Goal: Information Seeking & Learning: Learn about a topic

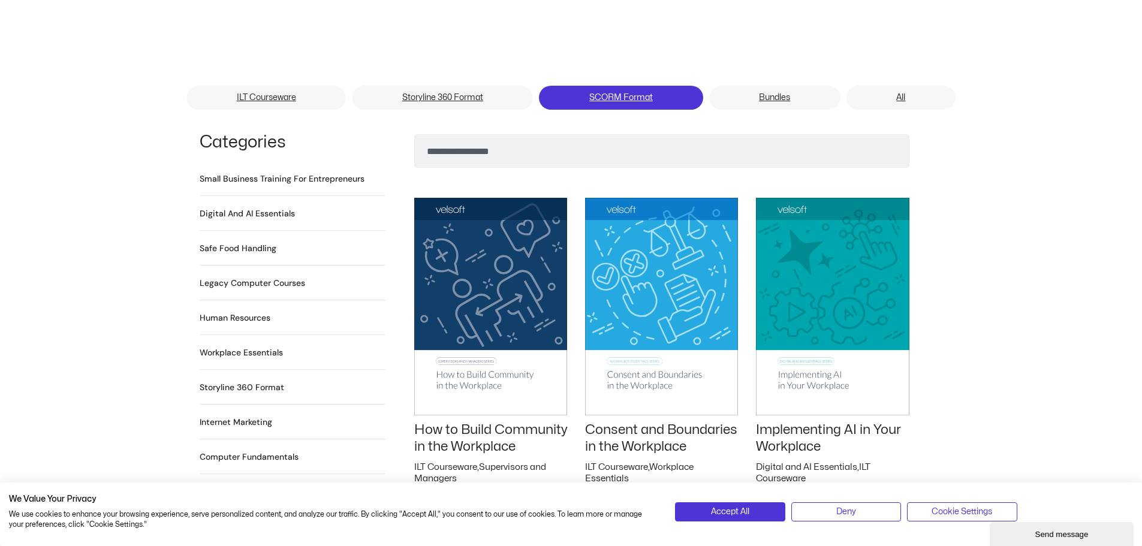
click at [623, 86] on link "SCORM Format" at bounding box center [621, 98] width 164 height 24
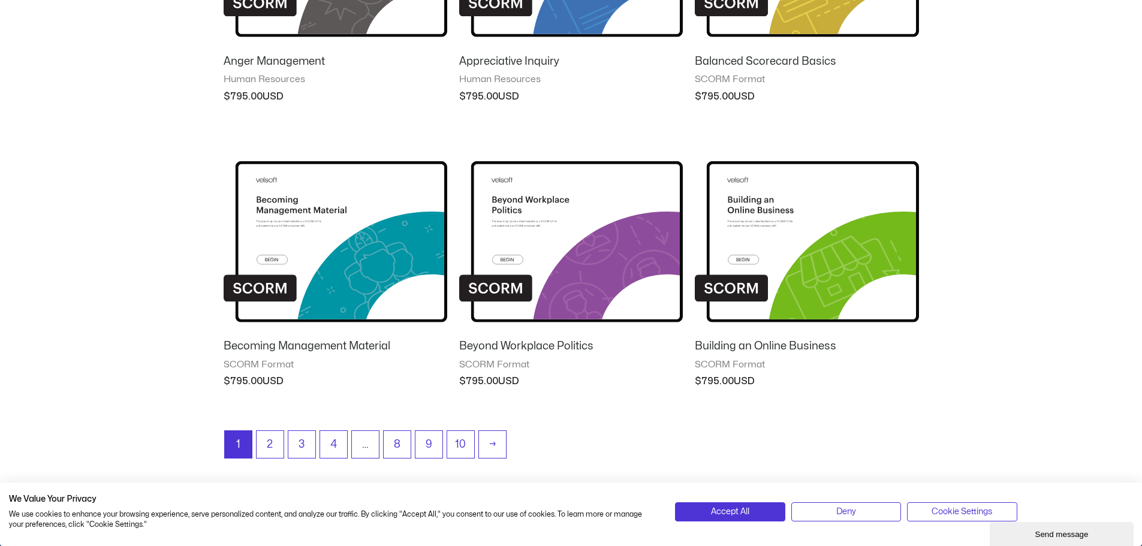
scroll to position [1019, 0]
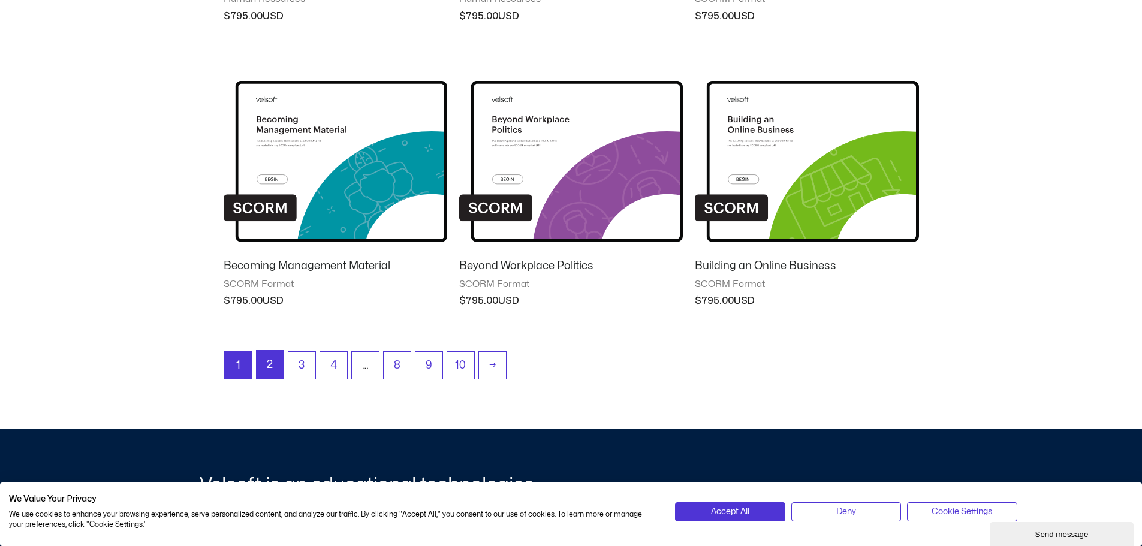
click at [281, 367] on link "2" at bounding box center [270, 365] width 27 height 28
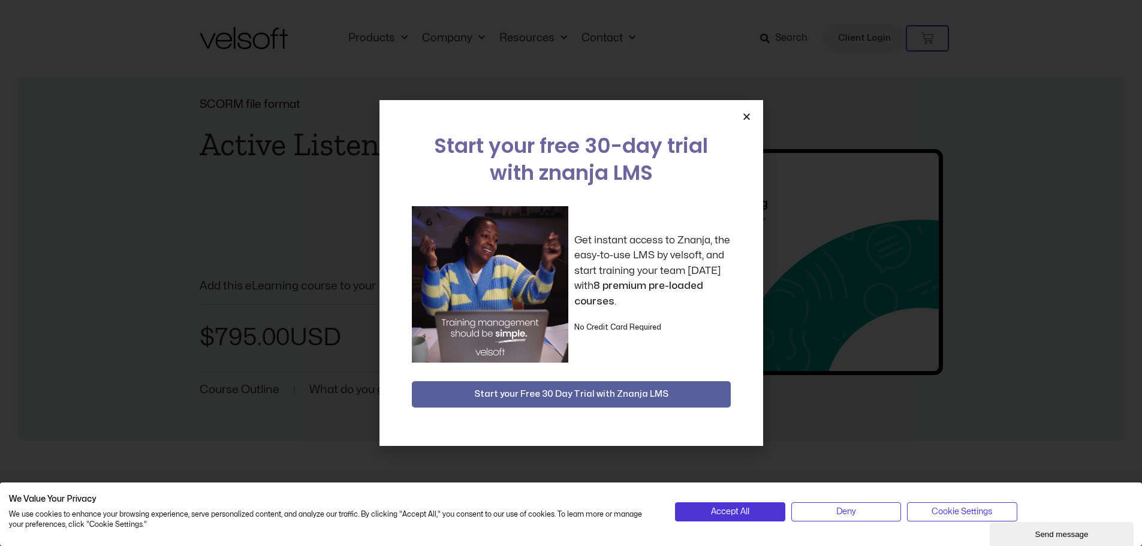
click at [745, 119] on icon "Close" at bounding box center [746, 116] width 9 height 9
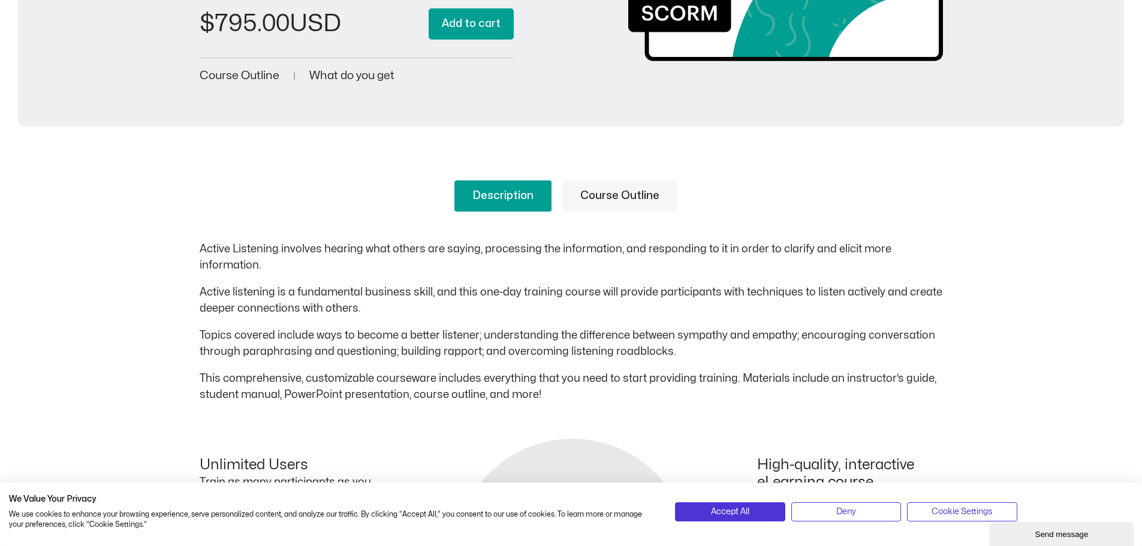
scroll to position [300, 0]
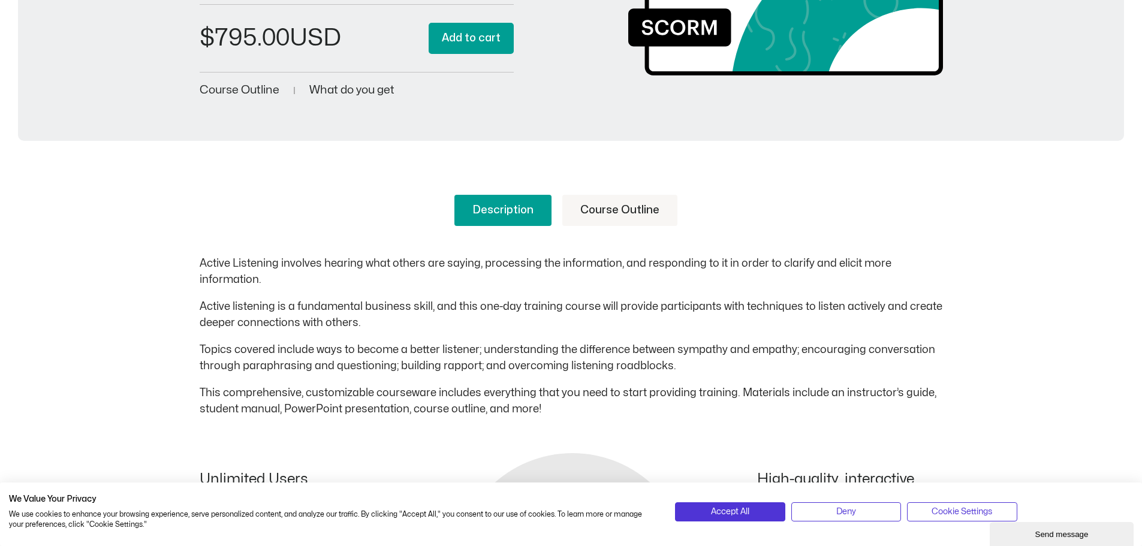
click at [603, 204] on link "Course Outline" at bounding box center [619, 210] width 115 height 31
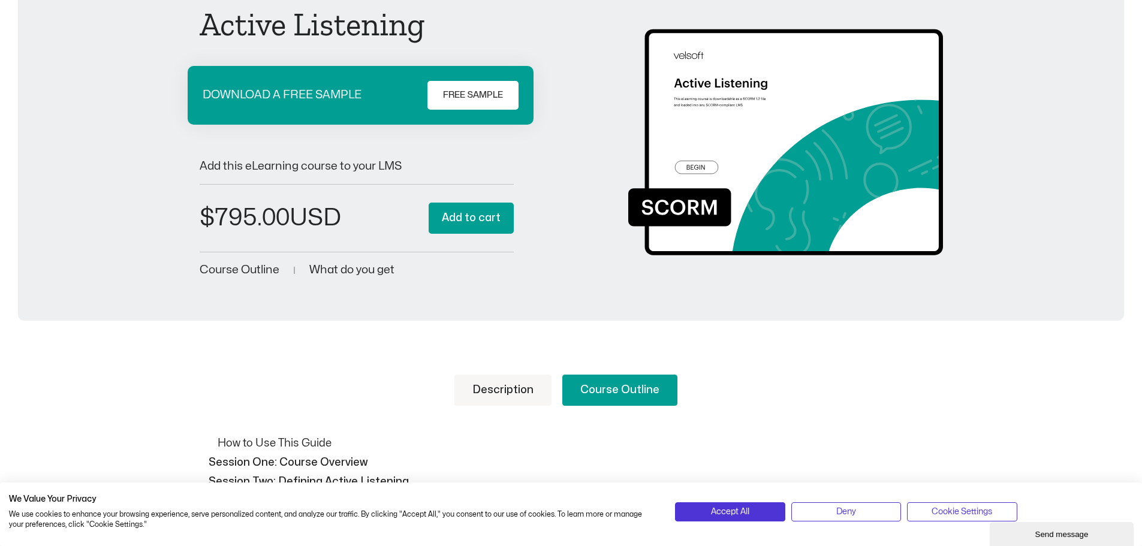
scroll to position [0, 0]
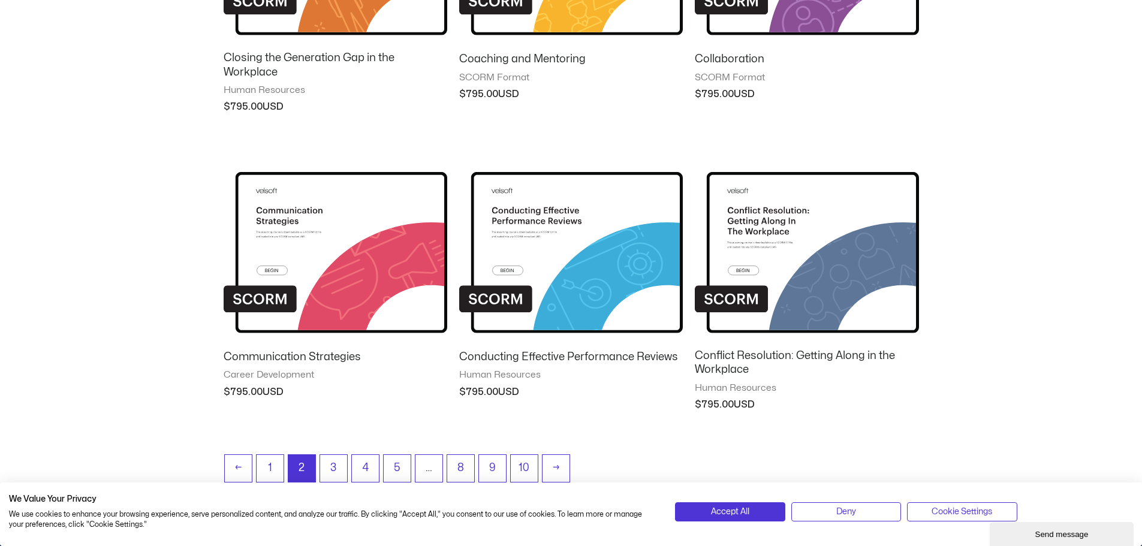
scroll to position [959, 0]
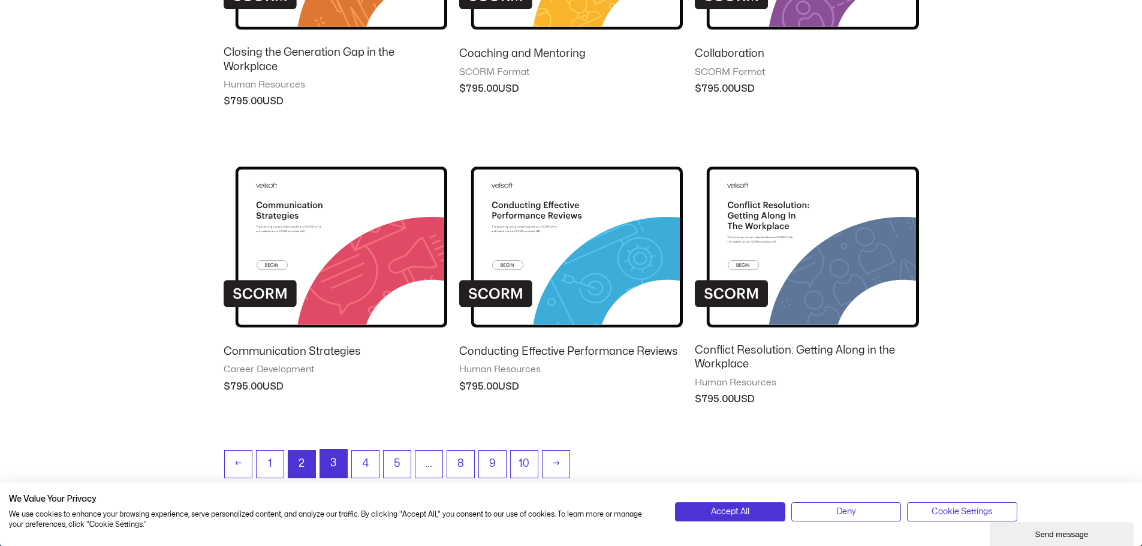
click at [339, 465] on link "3" at bounding box center [333, 464] width 27 height 28
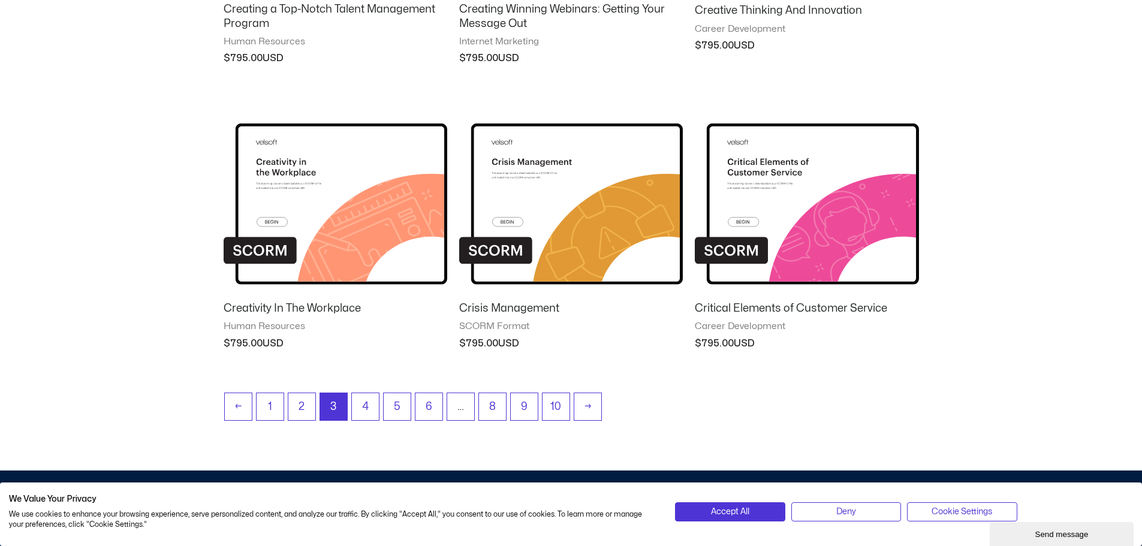
scroll to position [1019, 0]
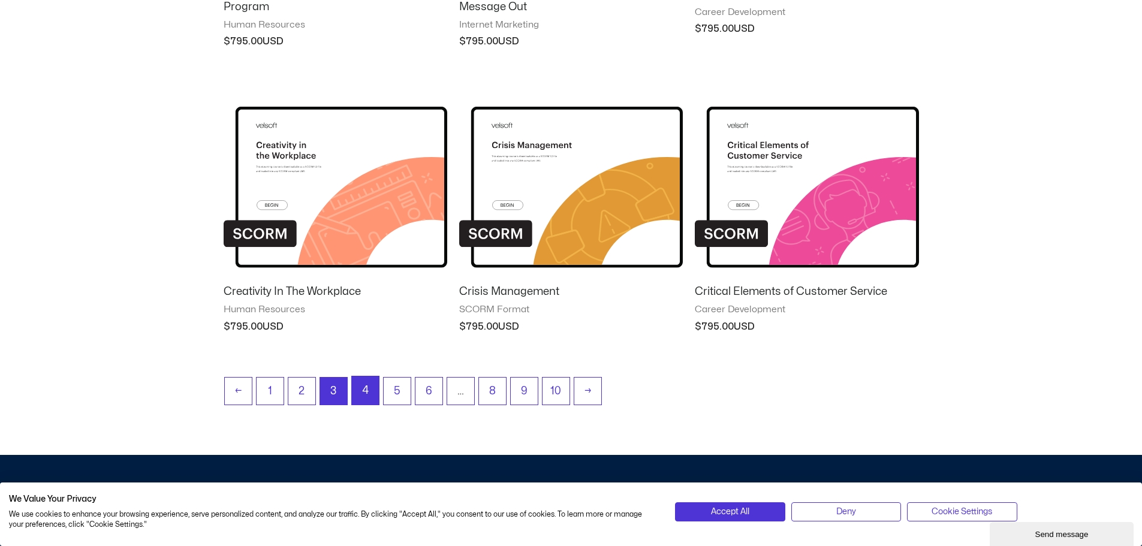
click at [359, 391] on link "4" at bounding box center [365, 390] width 27 height 28
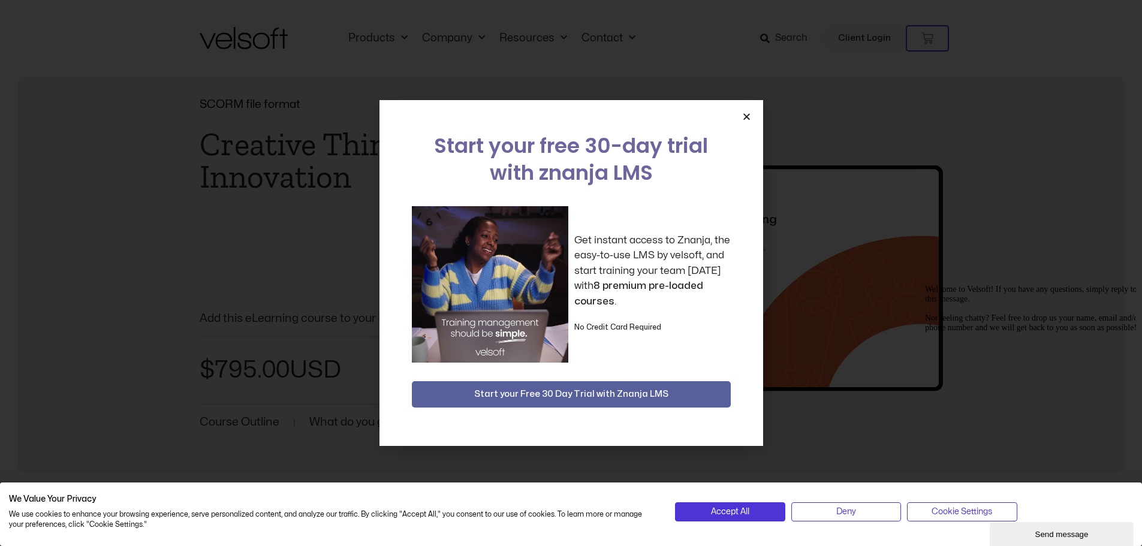
click at [743, 112] on icon "Close" at bounding box center [746, 116] width 9 height 9
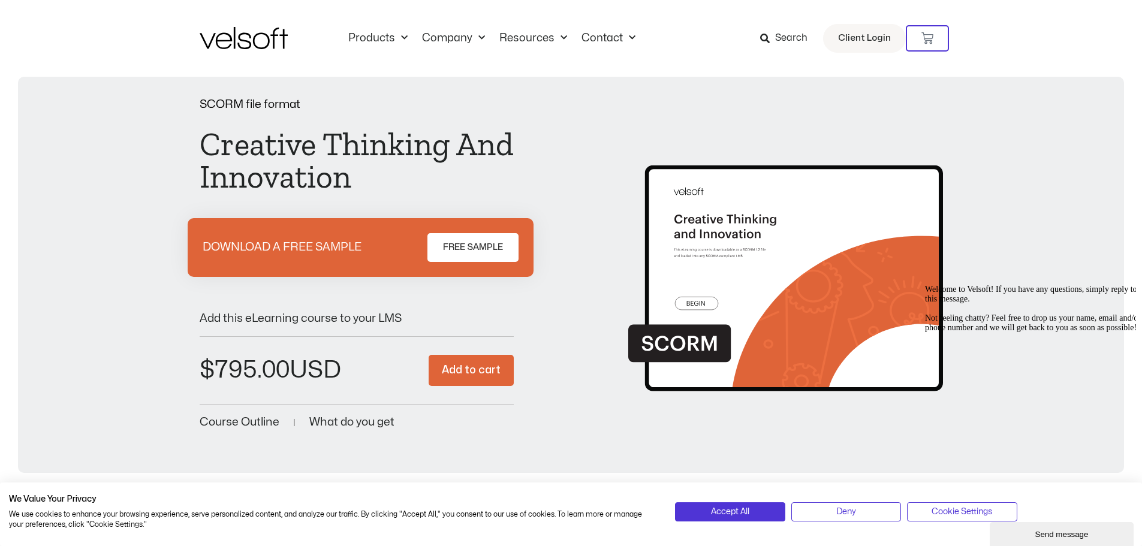
click at [440, 182] on h1 "Creative Thinking And Innovation" at bounding box center [357, 160] width 315 height 65
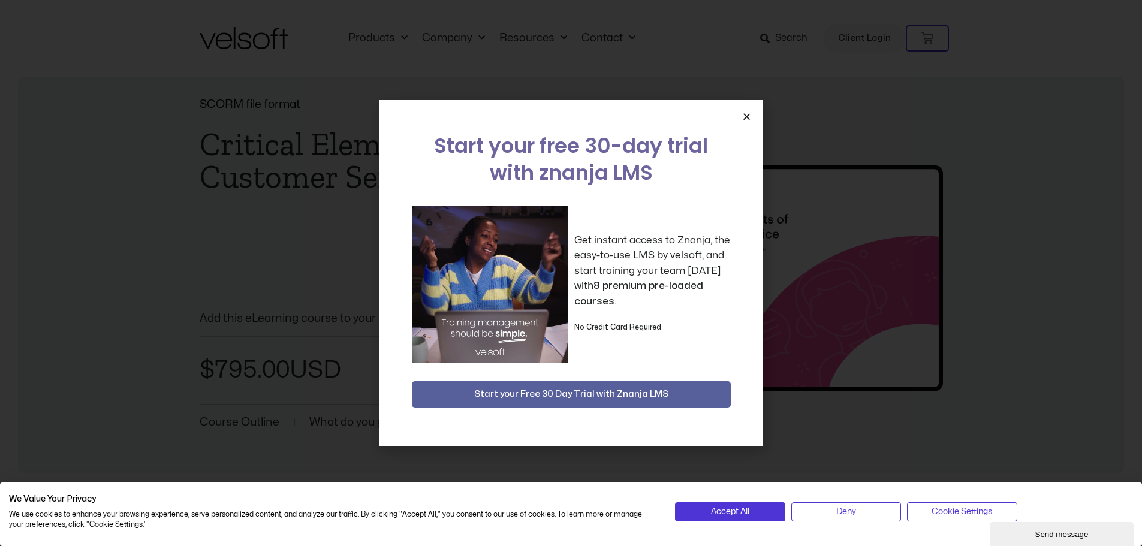
click at [745, 114] on icon "Close" at bounding box center [746, 116] width 9 height 9
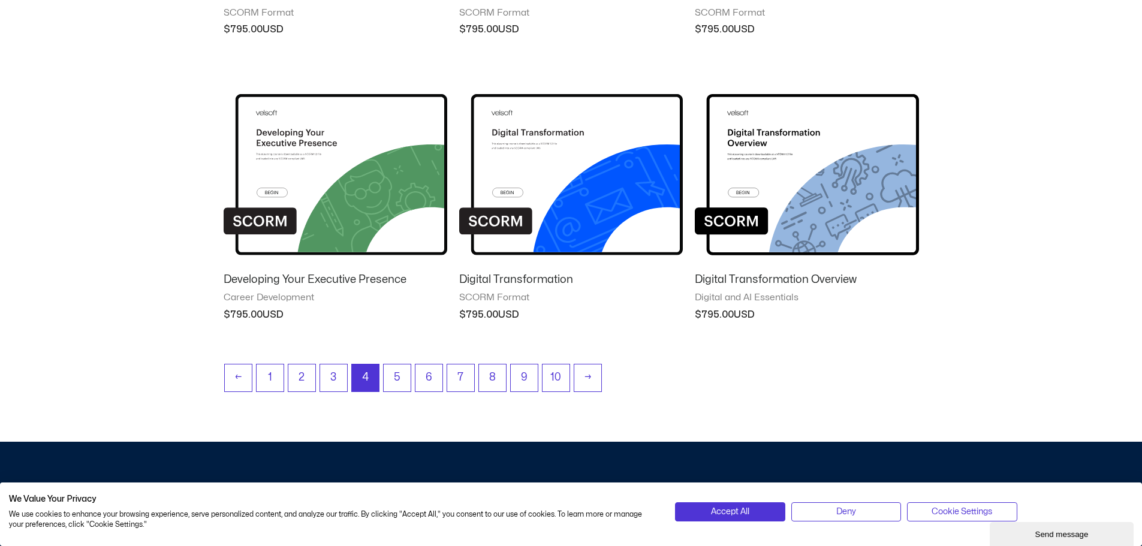
scroll to position [1139, 0]
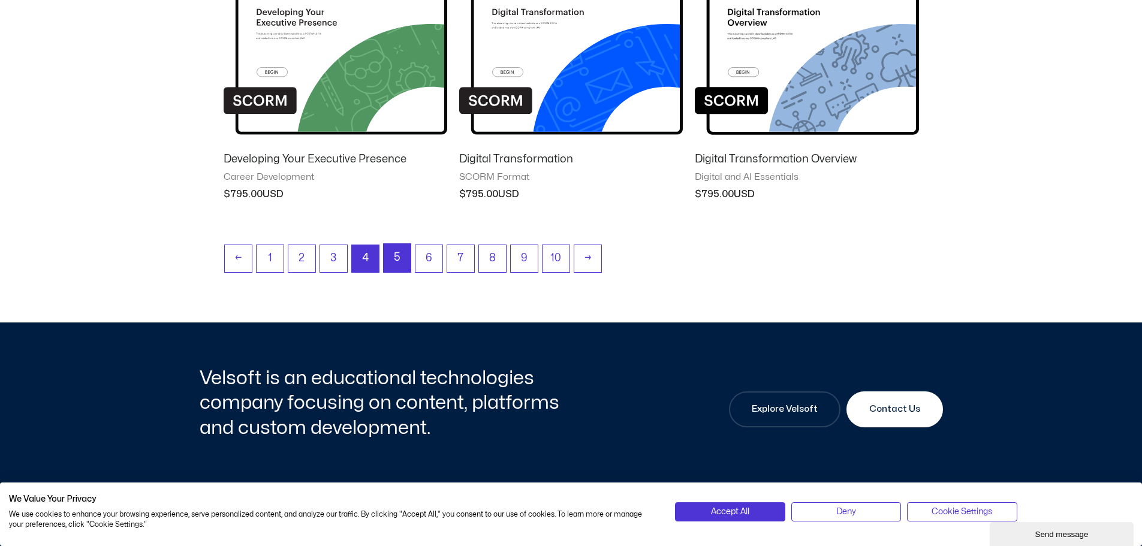
click at [397, 248] on link "5" at bounding box center [397, 258] width 27 height 28
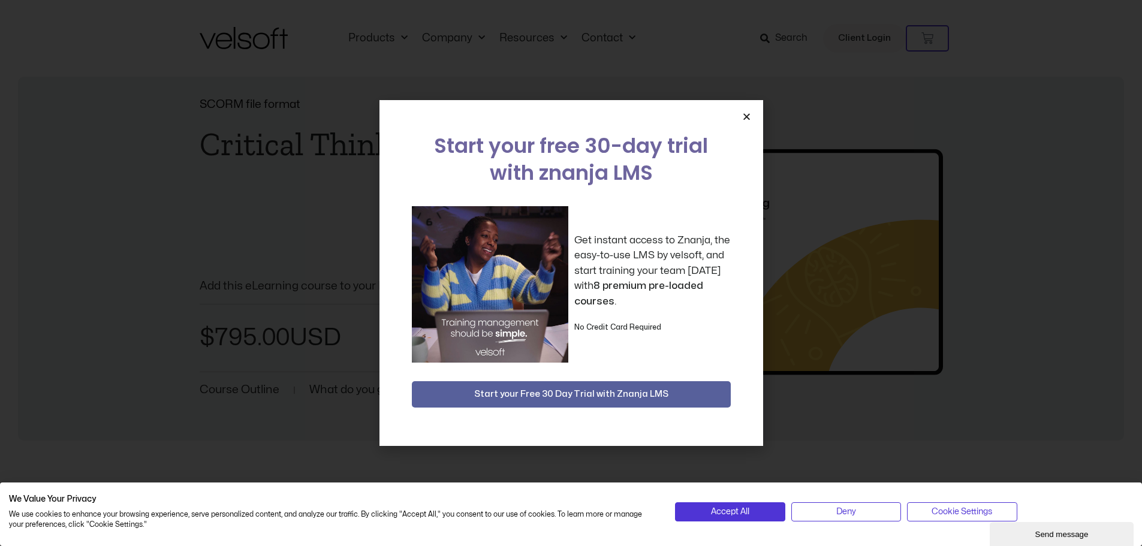
click at [745, 115] on icon "Close" at bounding box center [746, 116] width 9 height 9
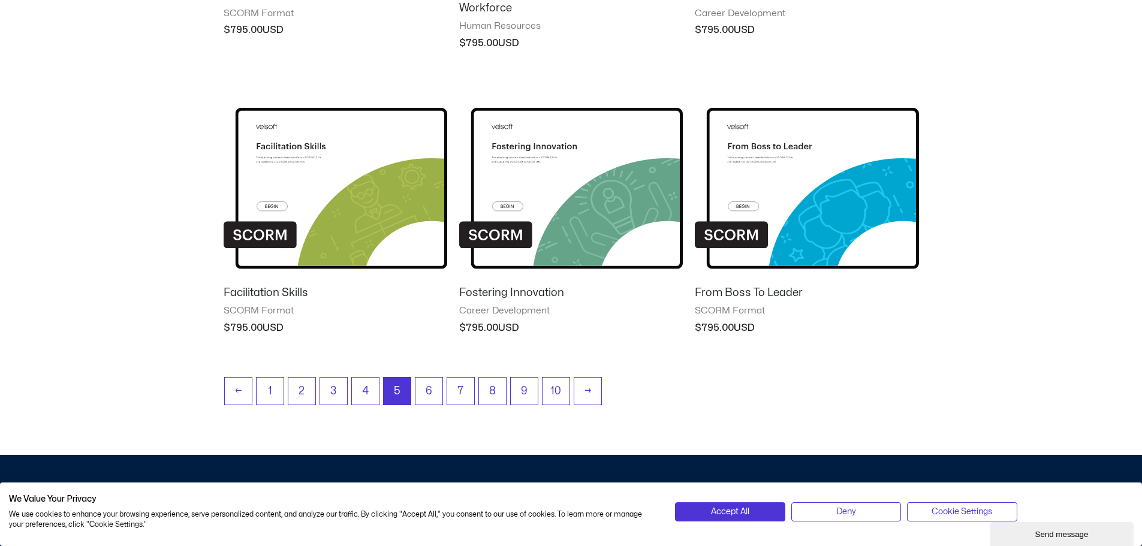
scroll to position [1019, 0]
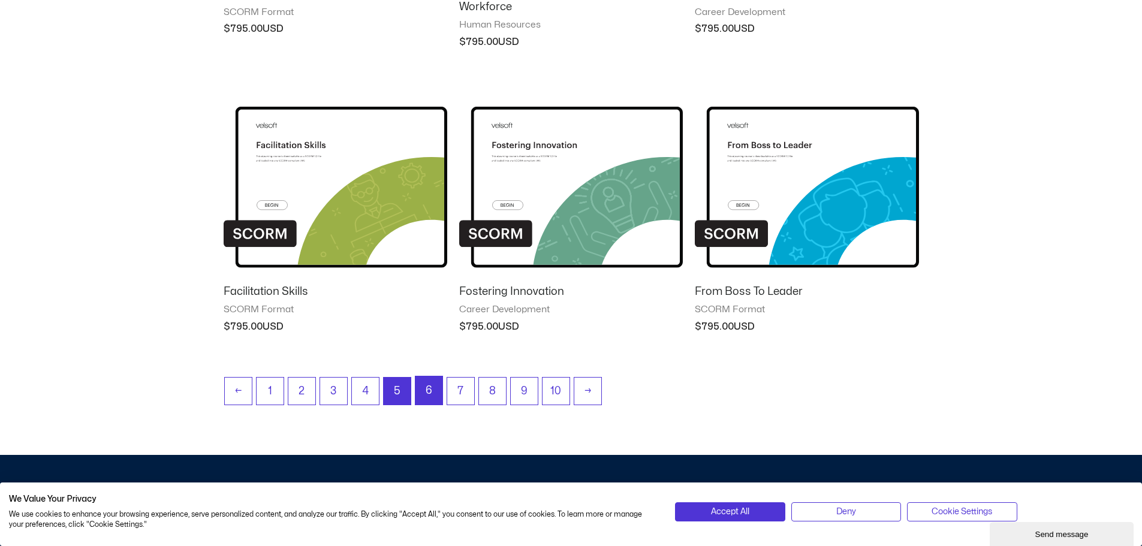
click at [433, 388] on link "6" at bounding box center [428, 390] width 27 height 28
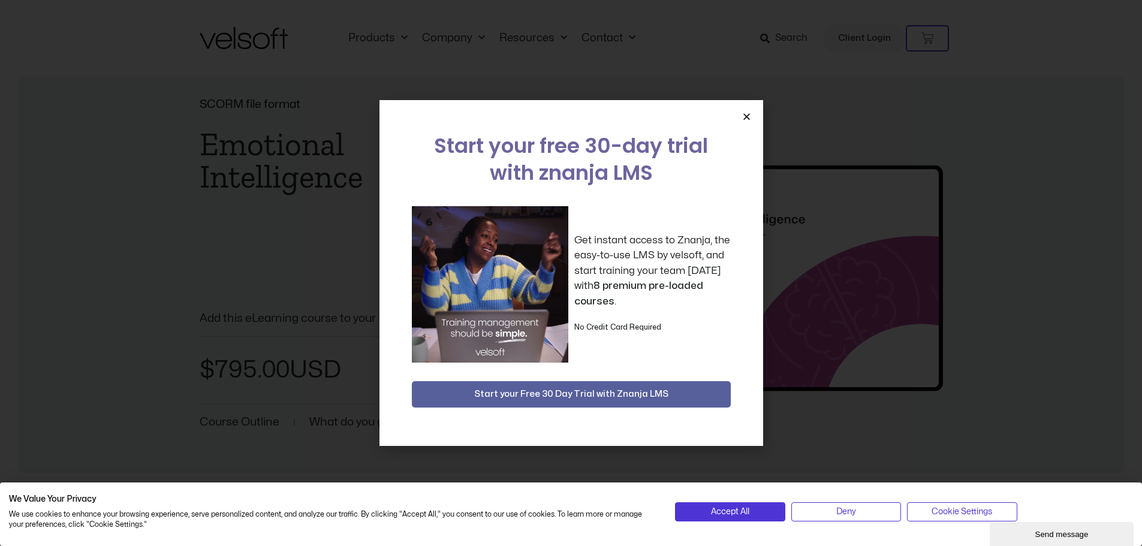
click at [746, 118] on icon "Close" at bounding box center [746, 116] width 9 height 9
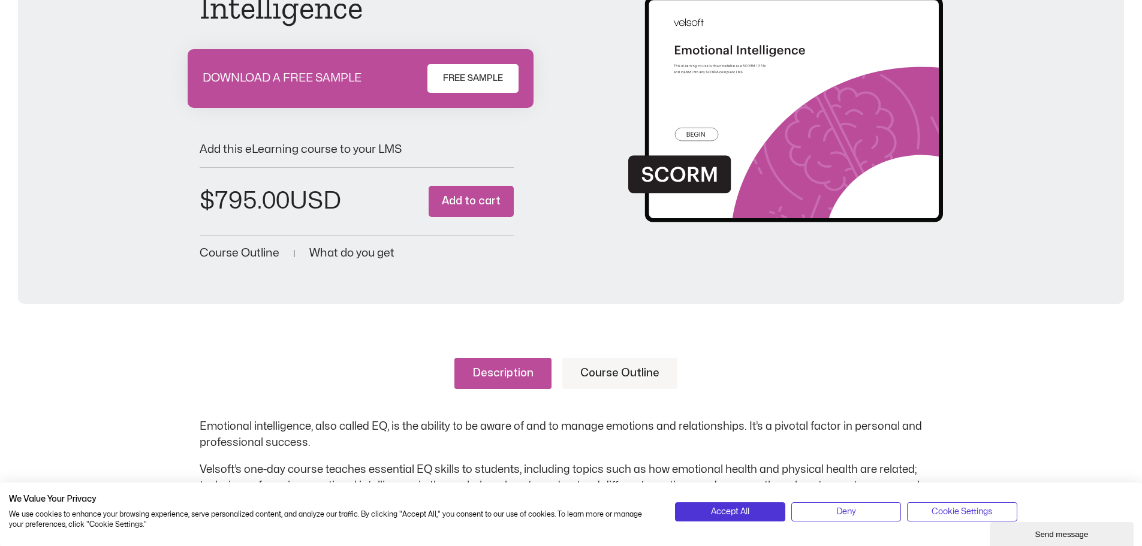
scroll to position [60, 0]
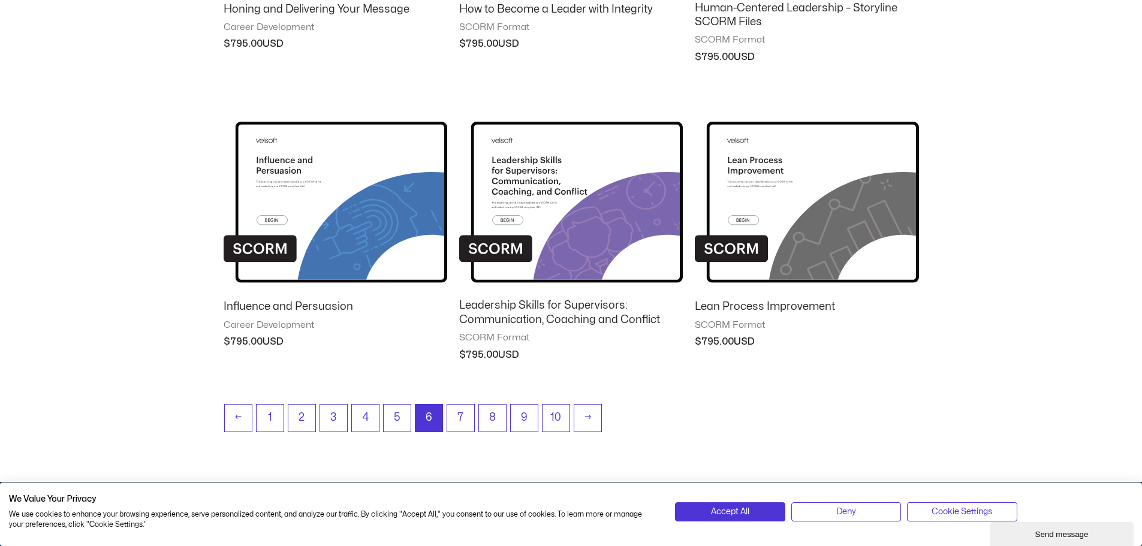
scroll to position [1019, 0]
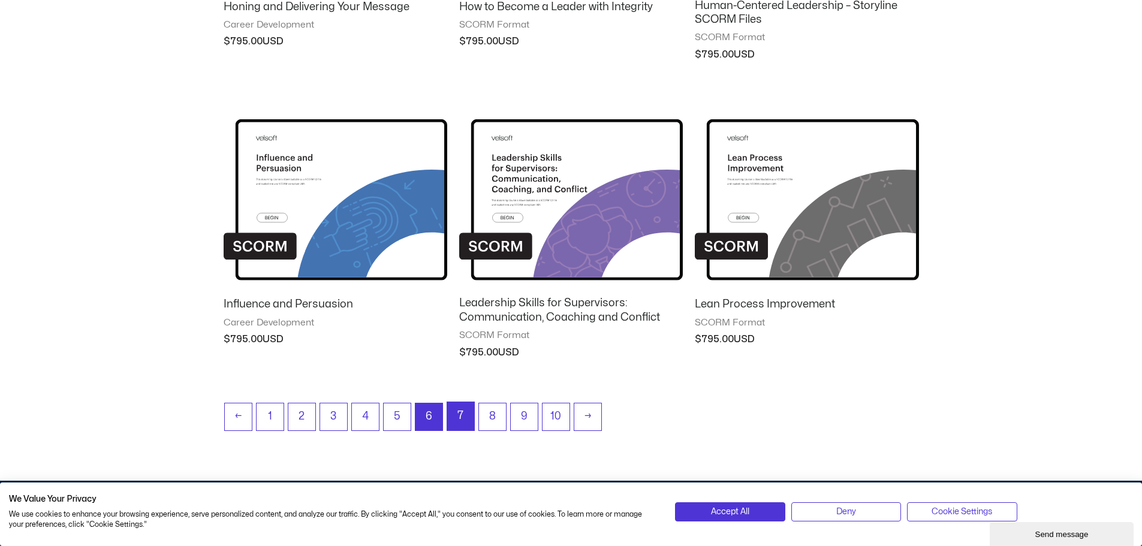
click at [456, 405] on link "7" at bounding box center [460, 416] width 27 height 28
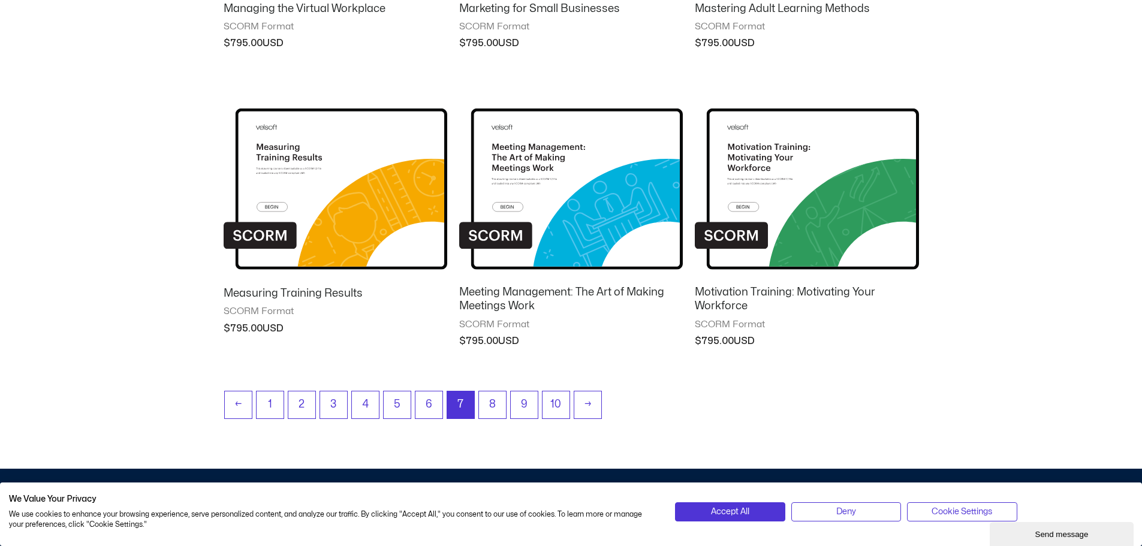
scroll to position [1019, 0]
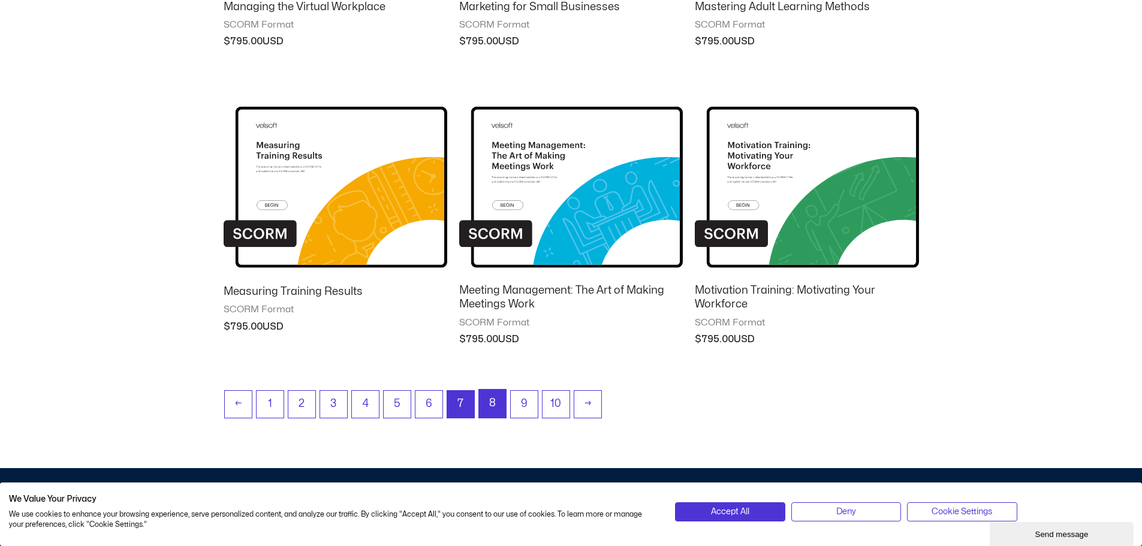
click at [487, 409] on link "8" at bounding box center [492, 404] width 27 height 28
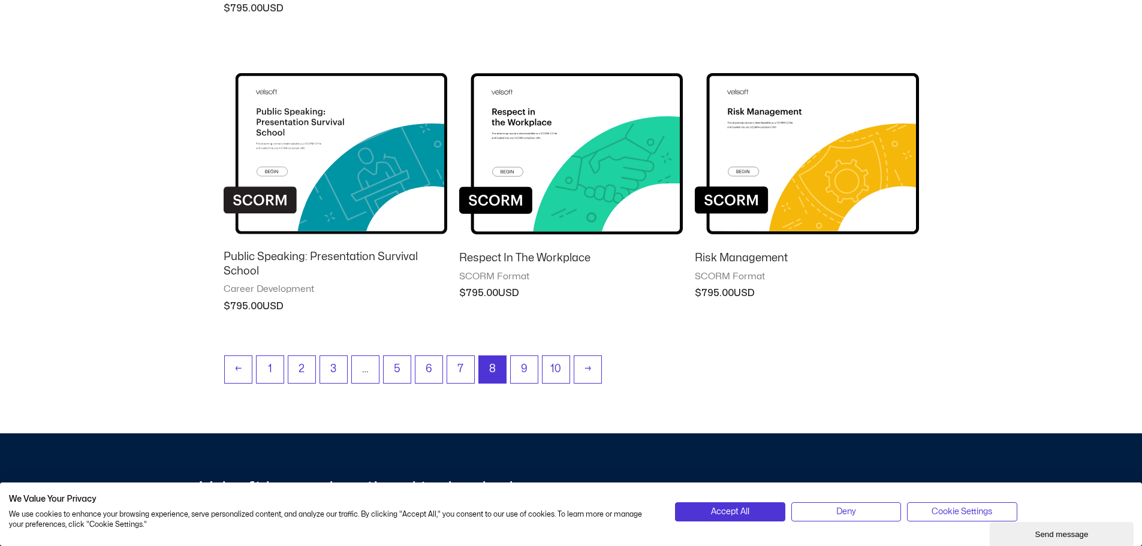
scroll to position [1079, 0]
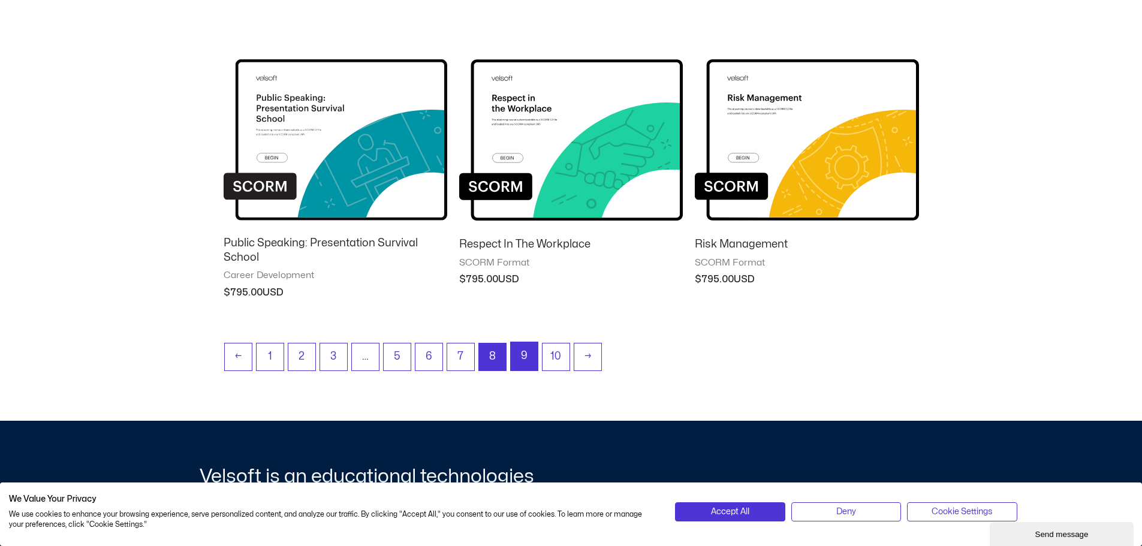
click at [526, 360] on link "9" at bounding box center [524, 356] width 27 height 28
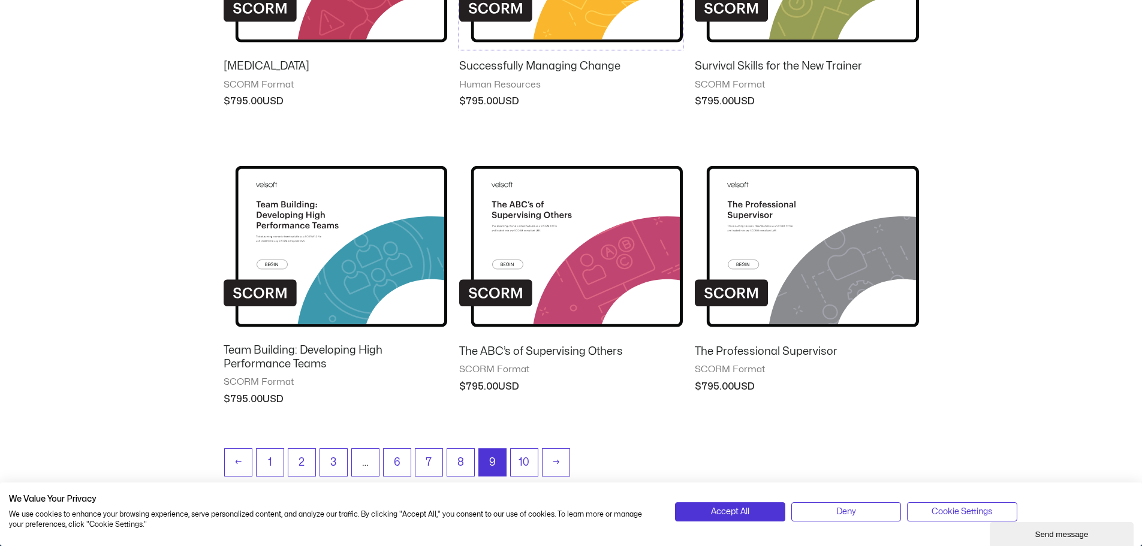
scroll to position [1019, 0]
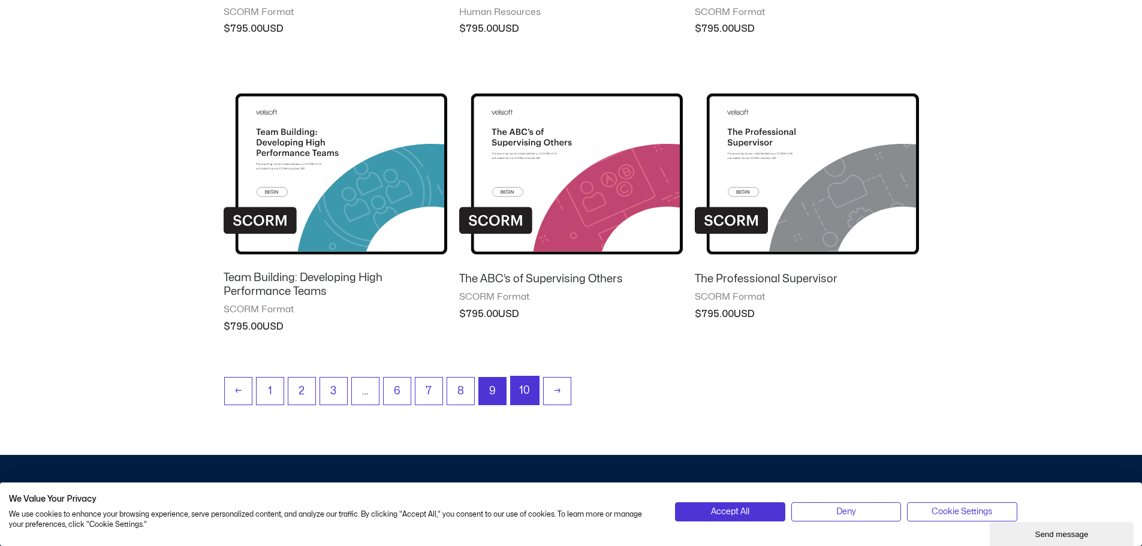
click at [534, 390] on link "10" at bounding box center [525, 390] width 28 height 28
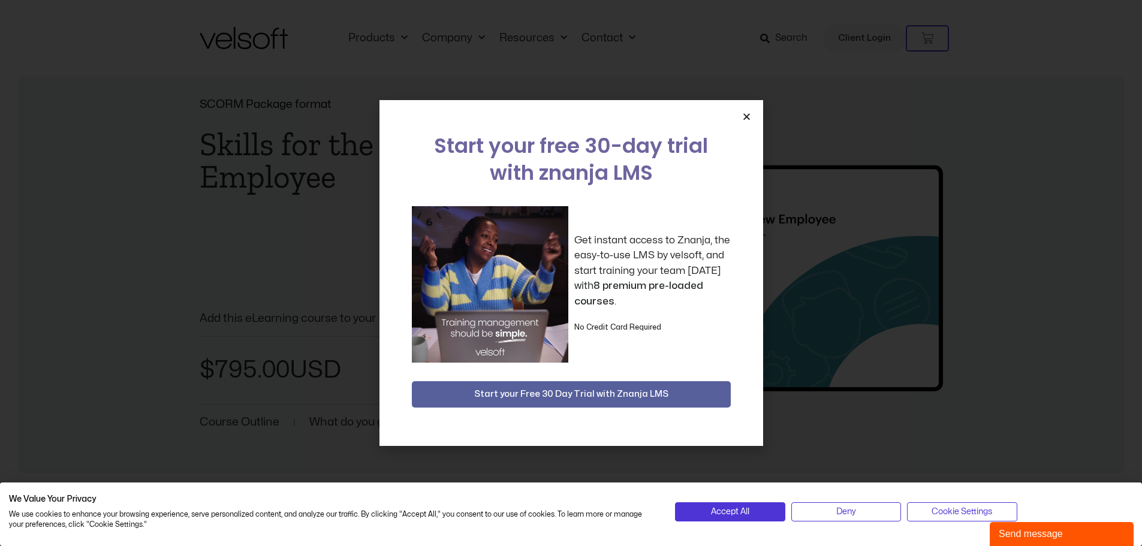
click at [747, 116] on icon "Close" at bounding box center [746, 116] width 9 height 9
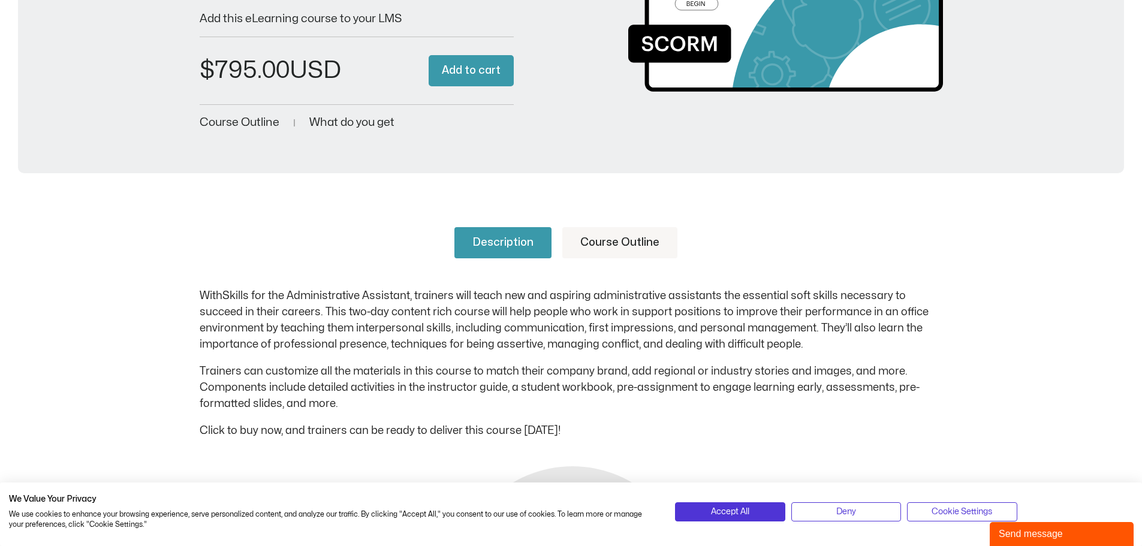
click at [605, 255] on link "Course Outline" at bounding box center [619, 242] width 115 height 31
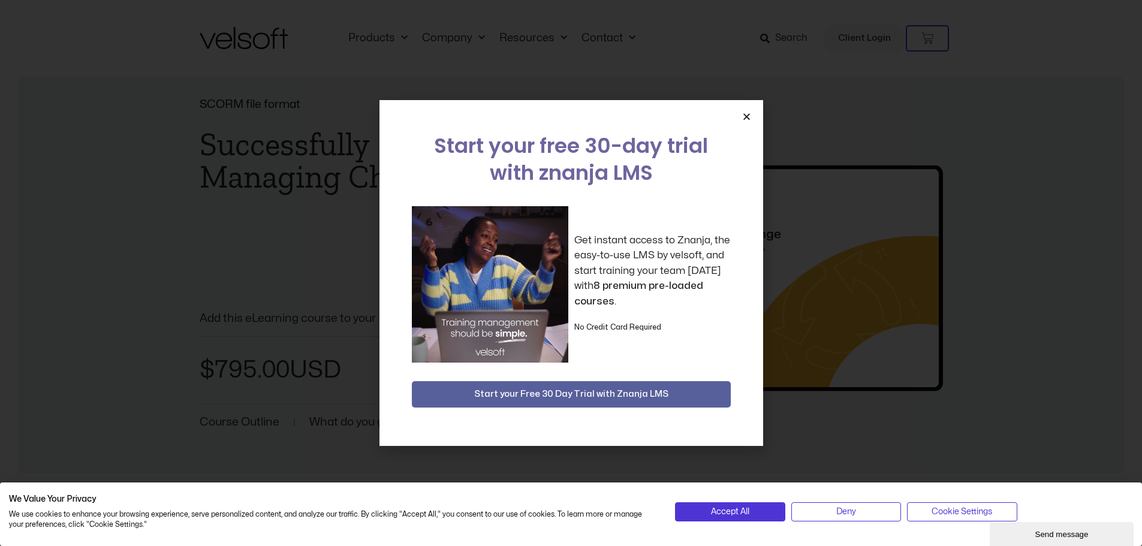
click at [745, 119] on icon "Close" at bounding box center [746, 116] width 9 height 9
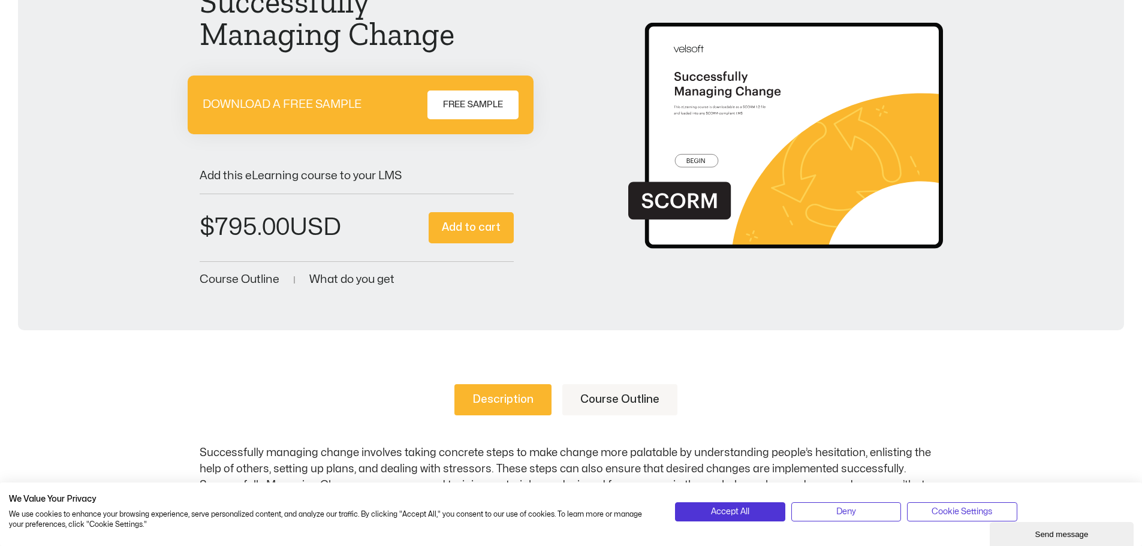
scroll to position [300, 0]
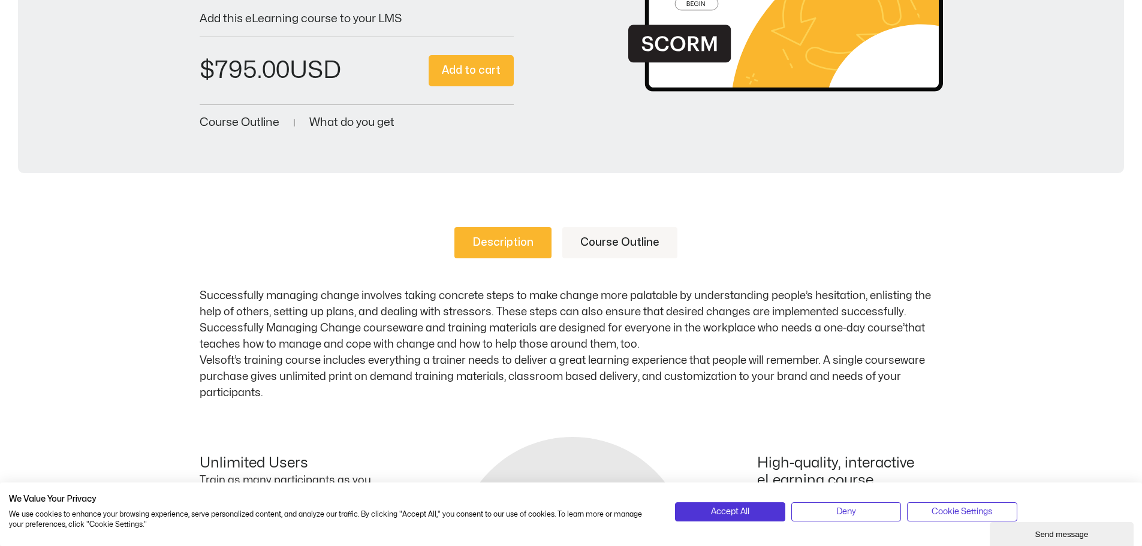
click at [595, 255] on link "Course Outline" at bounding box center [619, 242] width 115 height 31
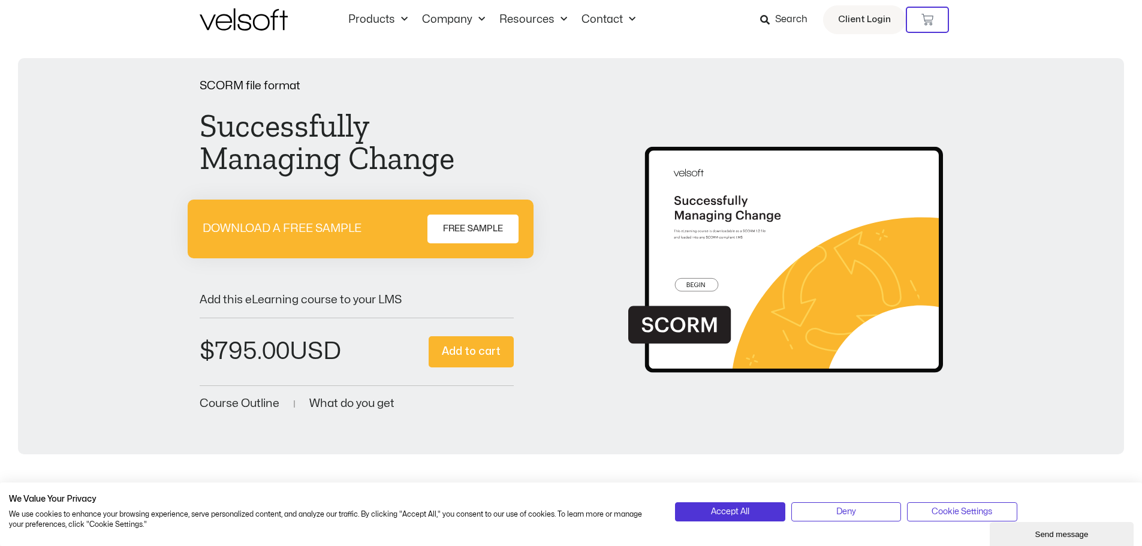
scroll to position [0, 0]
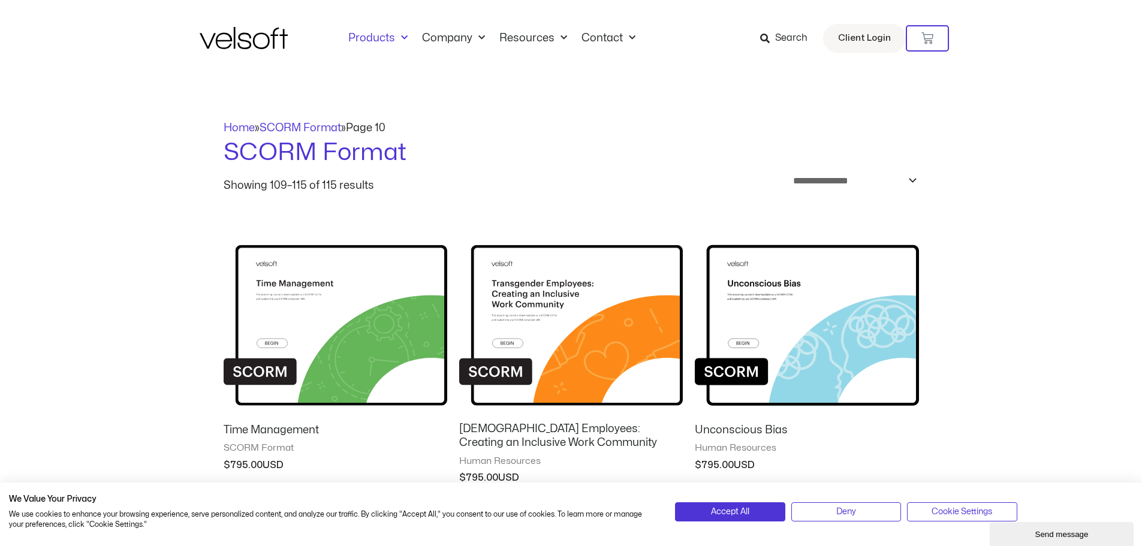
click at [390, 37] on link "Products" at bounding box center [378, 38] width 74 height 13
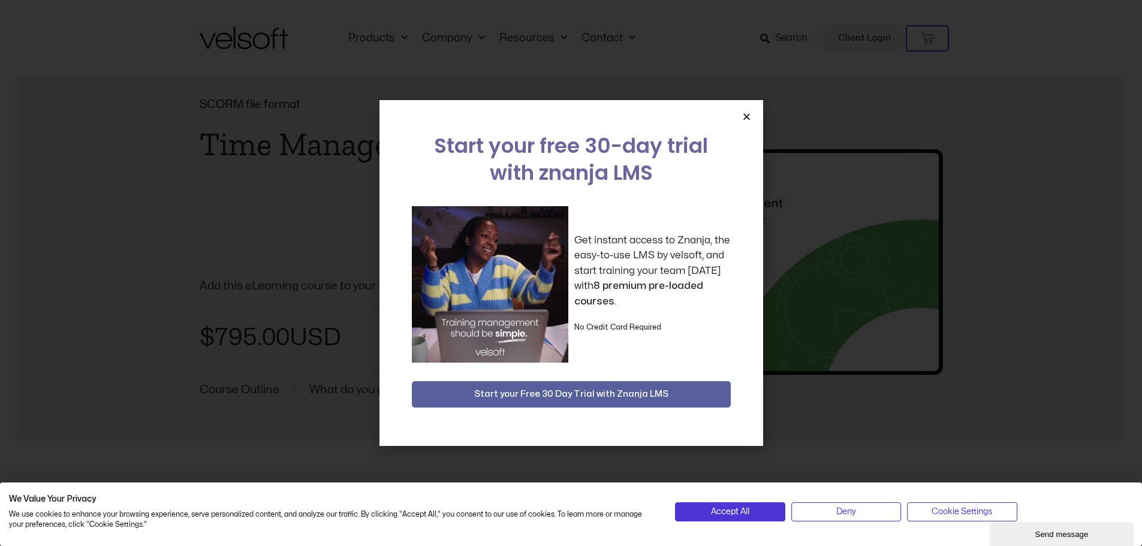
click at [745, 114] on icon "Close" at bounding box center [746, 116] width 9 height 9
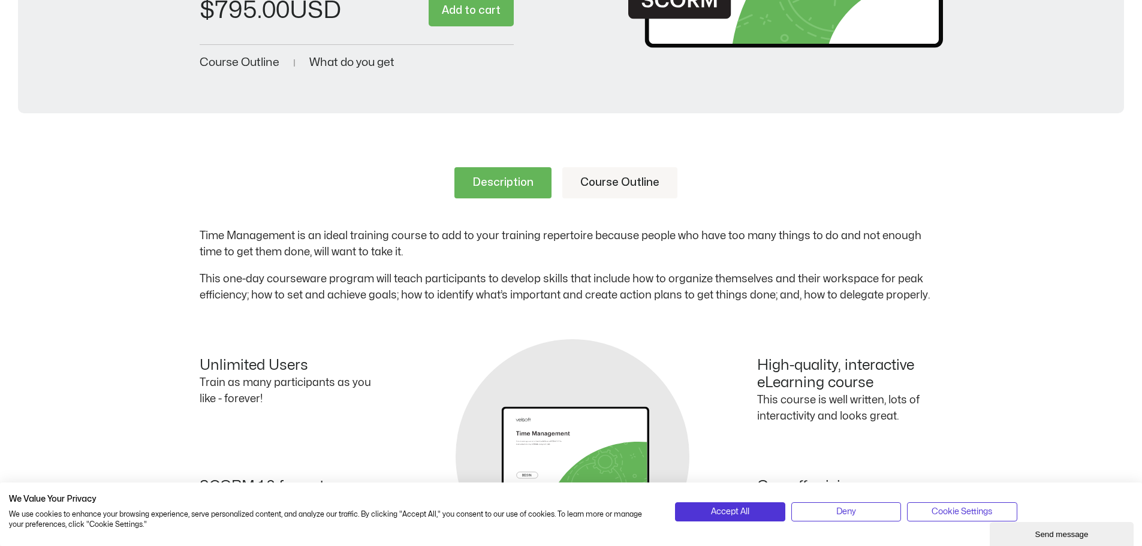
scroll to position [360, 0]
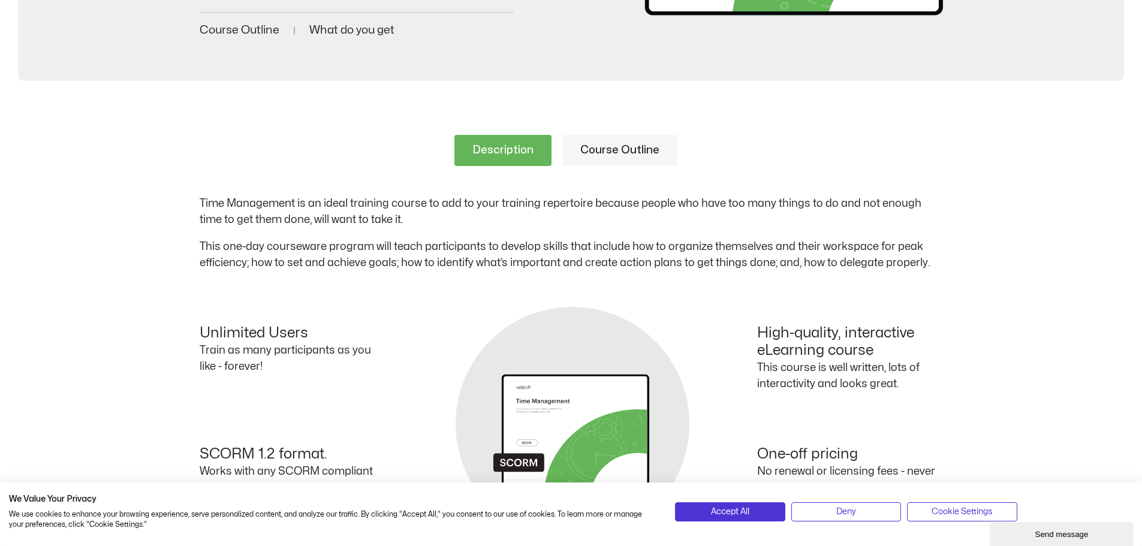
click at [591, 159] on link "Course Outline" at bounding box center [619, 150] width 115 height 31
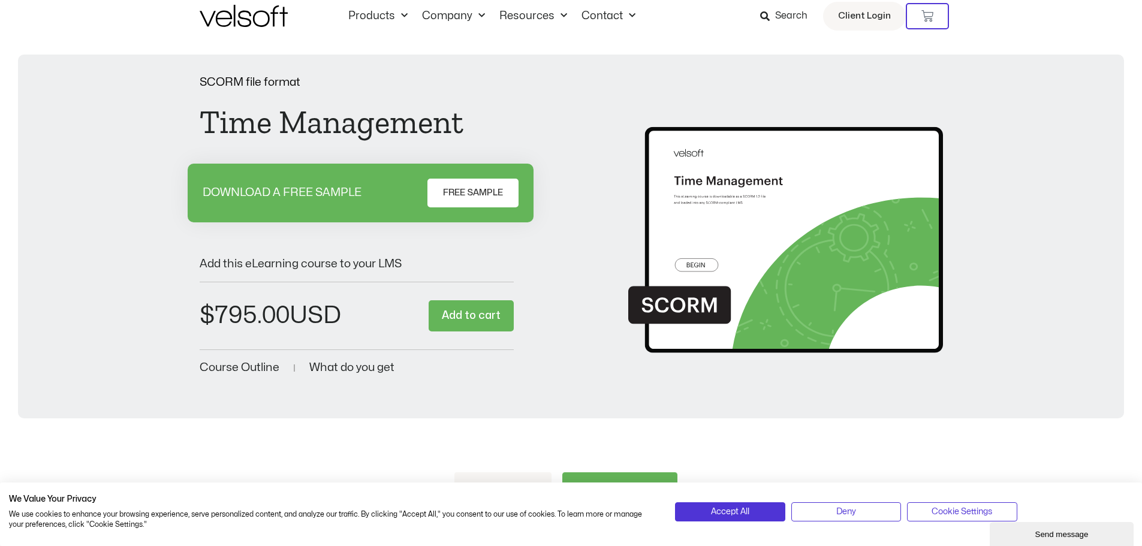
scroll to position [0, 0]
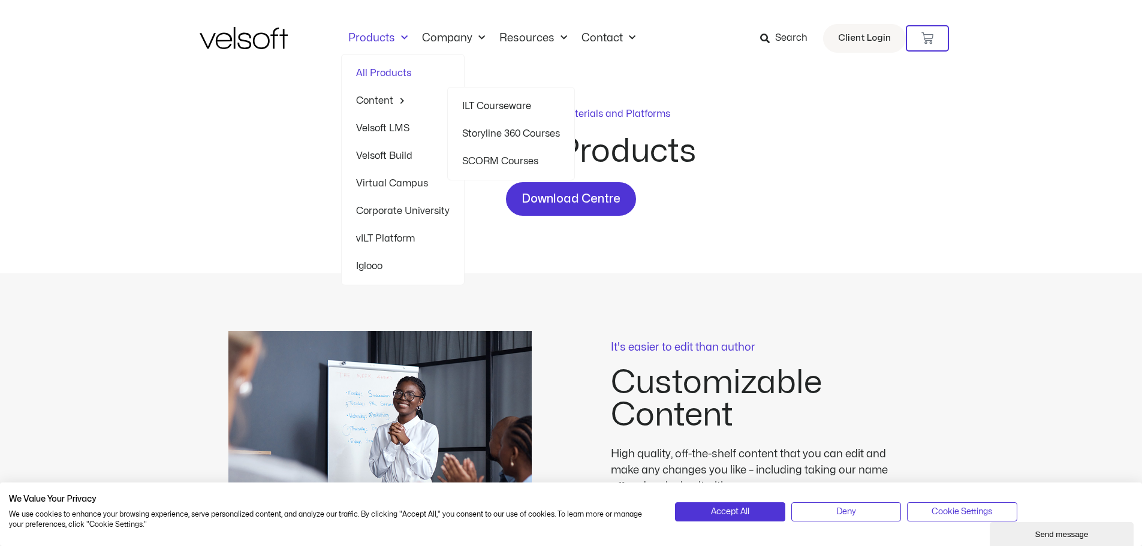
click at [519, 158] on link "SCORM Courses" at bounding box center [511, 161] width 98 height 28
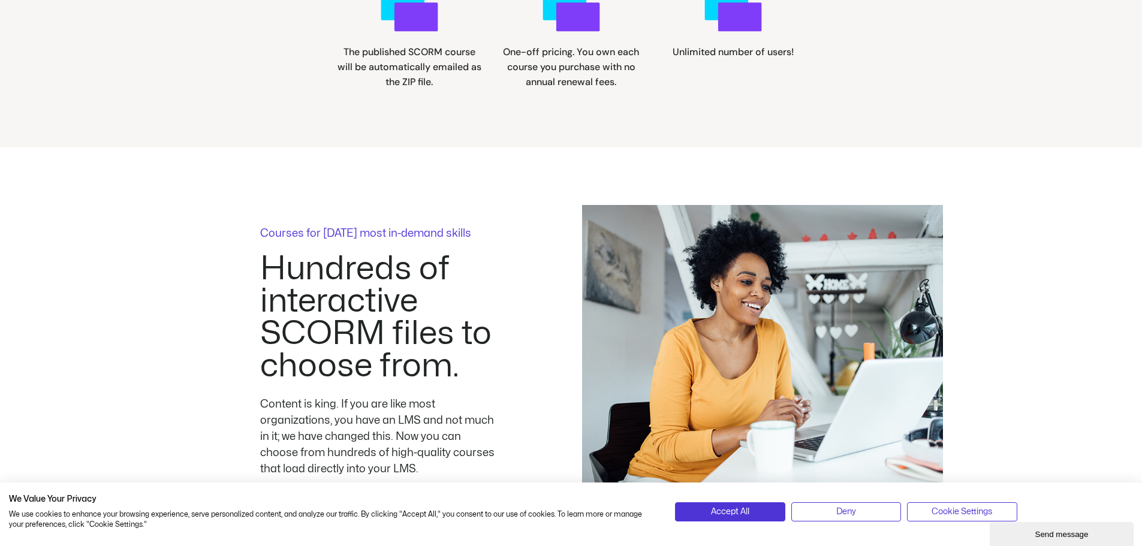
scroll to position [1439, 0]
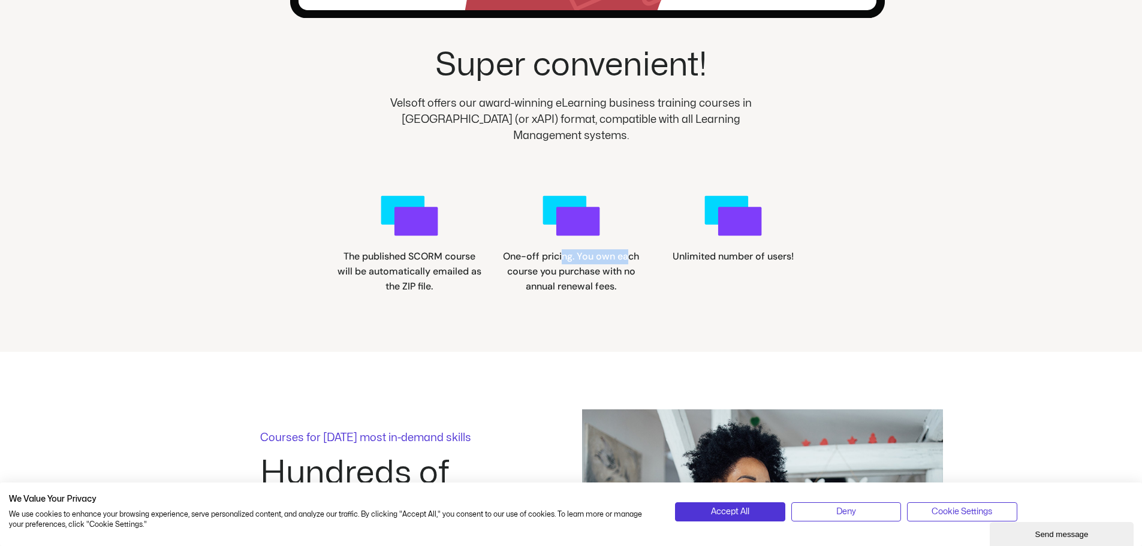
drag, startPoint x: 534, startPoint y: 261, endPoint x: 592, endPoint y: 261, distance: 58.8
click at [589, 261] on span "One-off pricing. You own each course you purchase with no annual renewal fees." at bounding box center [571, 271] width 136 height 43
click at [605, 267] on h3 "One-off pricing. You own each course you purchase with no annual renewal fees." at bounding box center [571, 271] width 147 height 44
drag, startPoint x: 604, startPoint y: 287, endPoint x: 576, endPoint y: 269, distance: 32.9
click at [577, 269] on span "One-off pricing. You own each course you purchase with no annual renewal fees." at bounding box center [571, 271] width 136 height 43
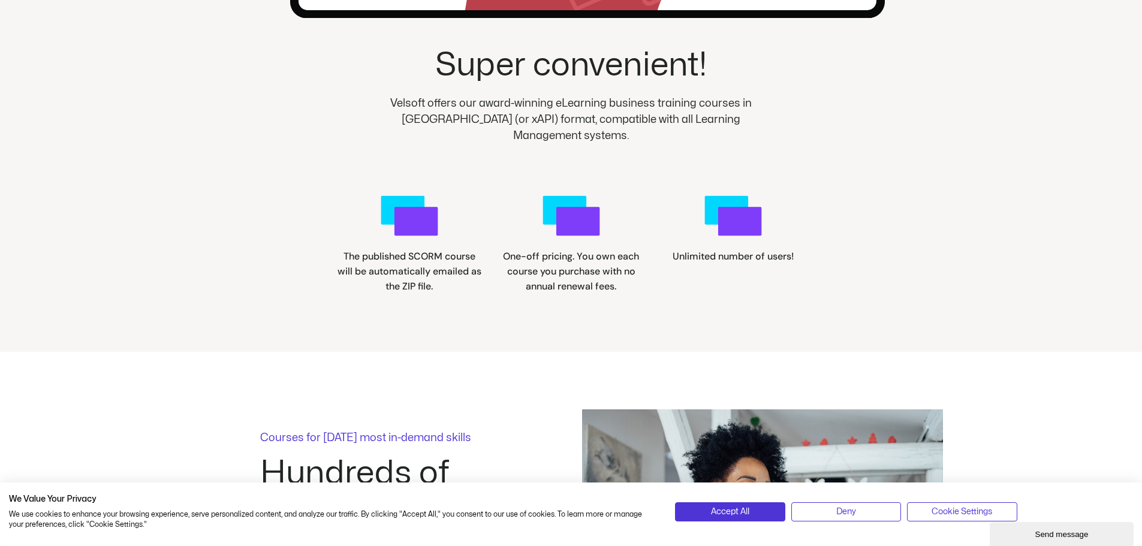
click at [565, 265] on span "One-off pricing. You own each course you purchase with no annual renewal fees." at bounding box center [571, 271] width 136 height 43
drag, startPoint x: 401, startPoint y: 264, endPoint x: 420, endPoint y: 288, distance: 29.9
click at [420, 288] on span "The published SCORM course will be automatically emailed as the ZIP file." at bounding box center [410, 271] width 144 height 43
drag, startPoint x: 420, startPoint y: 288, endPoint x: 458, endPoint y: 288, distance: 38.4
click at [420, 289] on span "The published SCORM course will be automatically emailed as the ZIP file." at bounding box center [410, 271] width 144 height 43
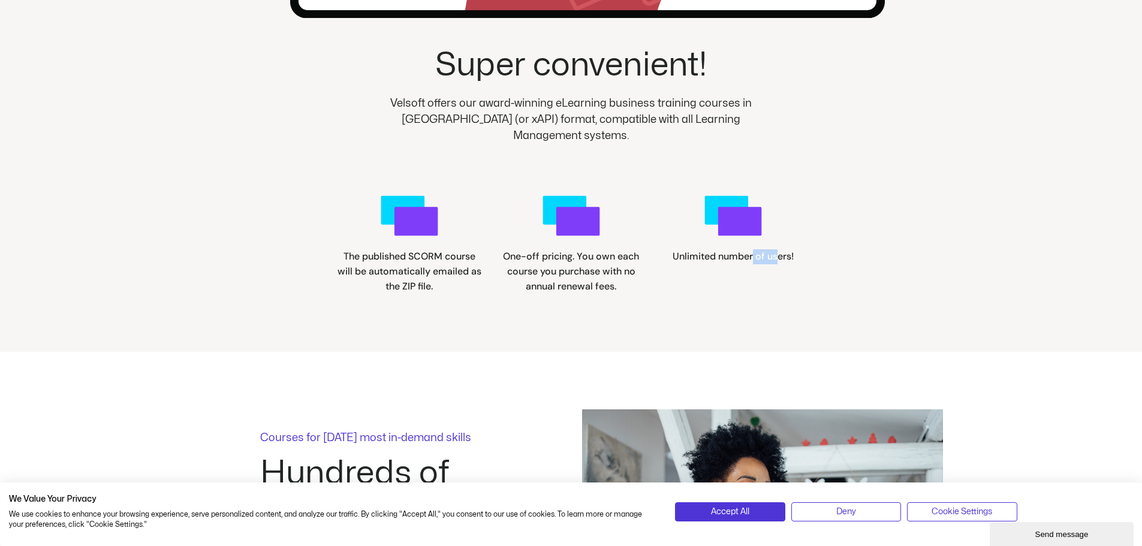
drag, startPoint x: 709, startPoint y: 254, endPoint x: 751, endPoint y: 266, distance: 44.2
click at [749, 258] on span "Unlimited number of users!" at bounding box center [733, 256] width 121 height 13
click at [752, 288] on div ".cls-1{fill:#00d7ff;}.cls-2{fill:#7f3dfa;} Unlimited number of users!" at bounding box center [732, 240] width 147 height 107
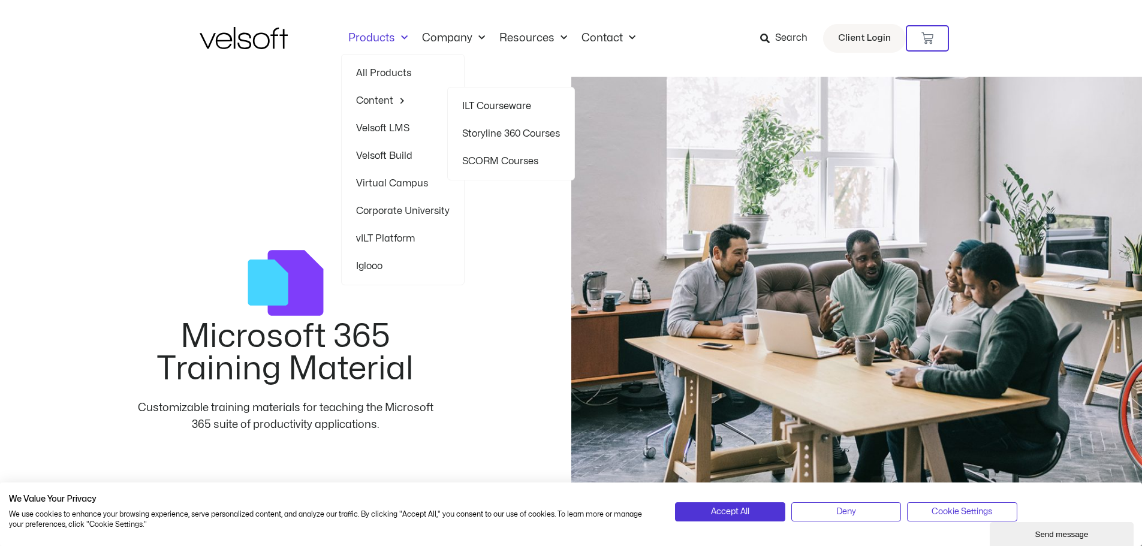
click at [506, 167] on link "SCORM Courses" at bounding box center [511, 161] width 98 height 28
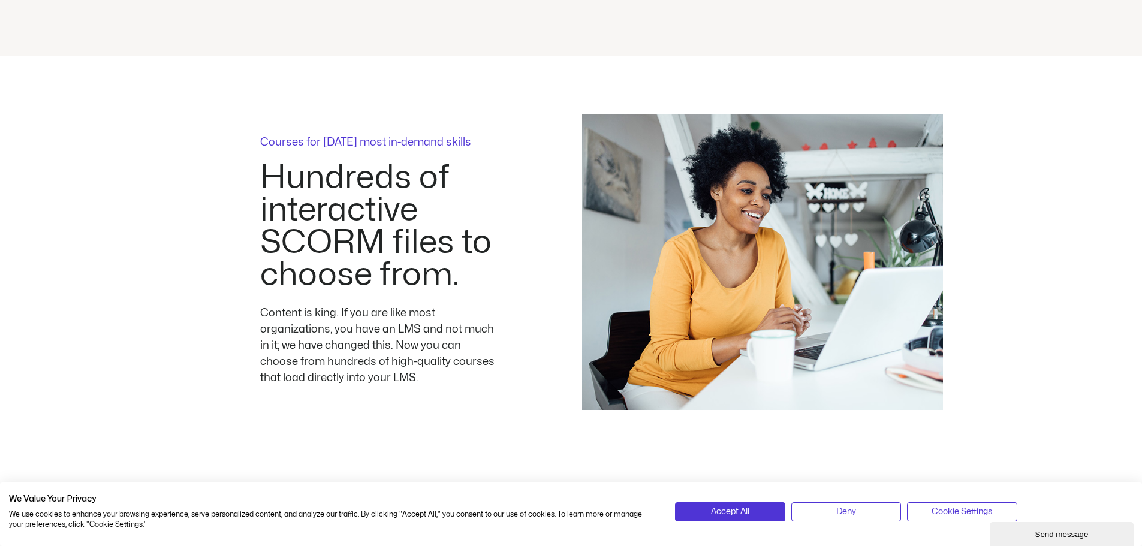
scroll to position [1739, 0]
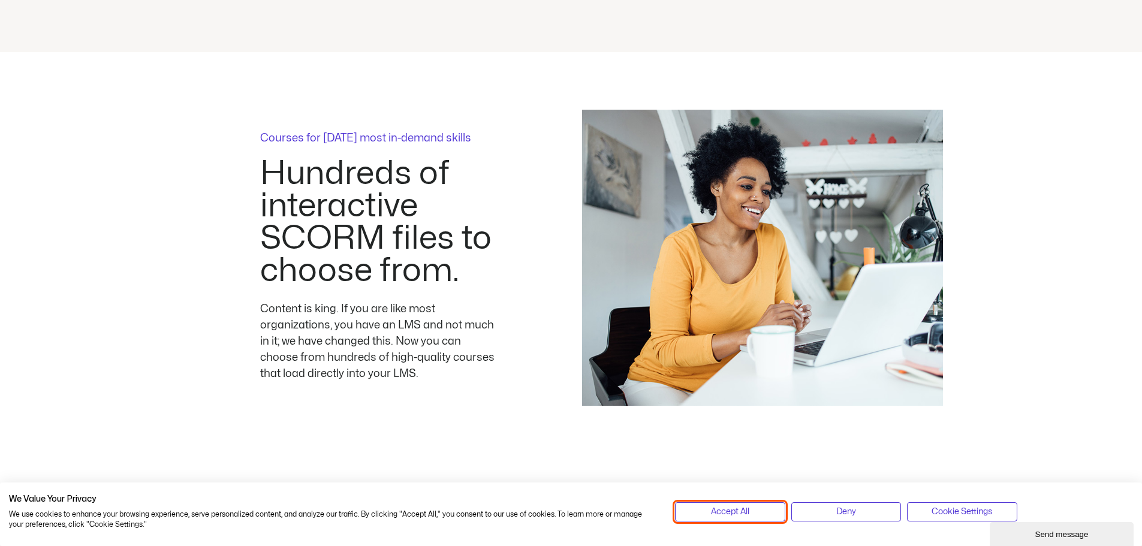
click at [760, 511] on button "Accept All" at bounding box center [730, 511] width 110 height 19
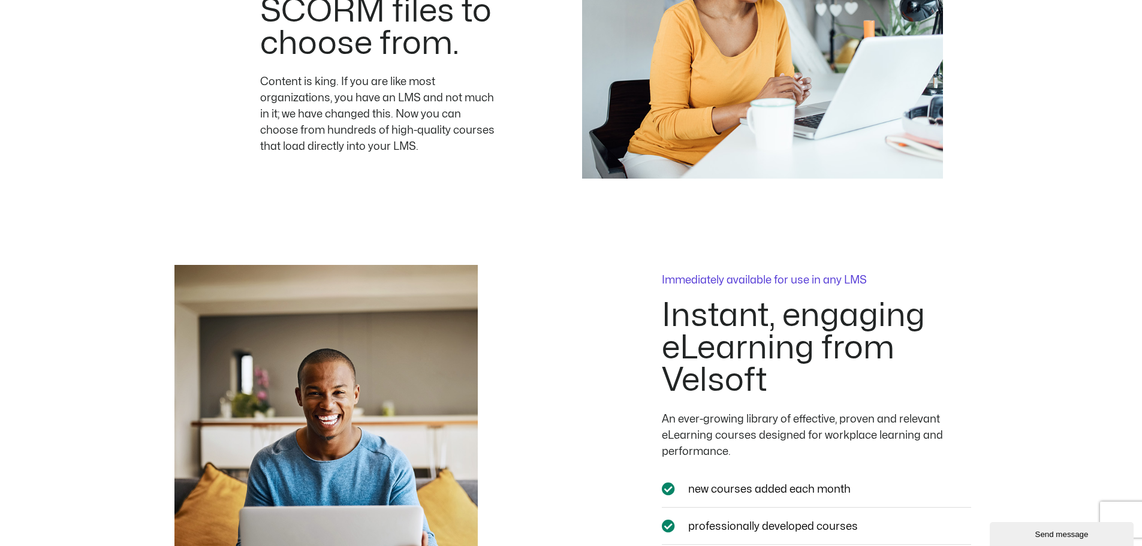
scroll to position [2038, 0]
